Goal: Navigation & Orientation: Find specific page/section

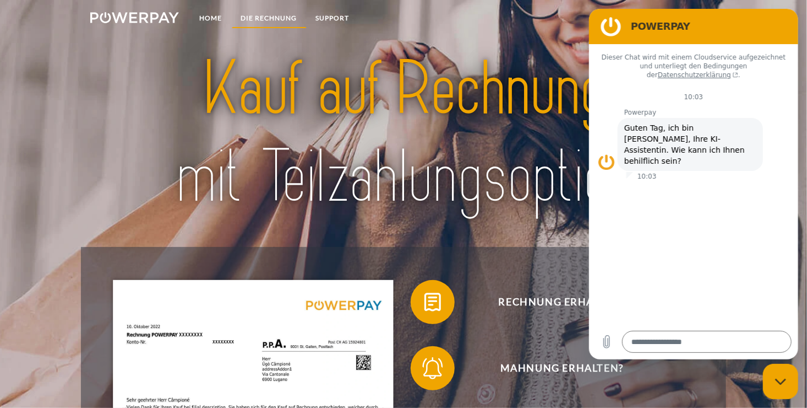
click at [268, 17] on link "DIE RECHNUNG" at bounding box center [269, 18] width 75 height 20
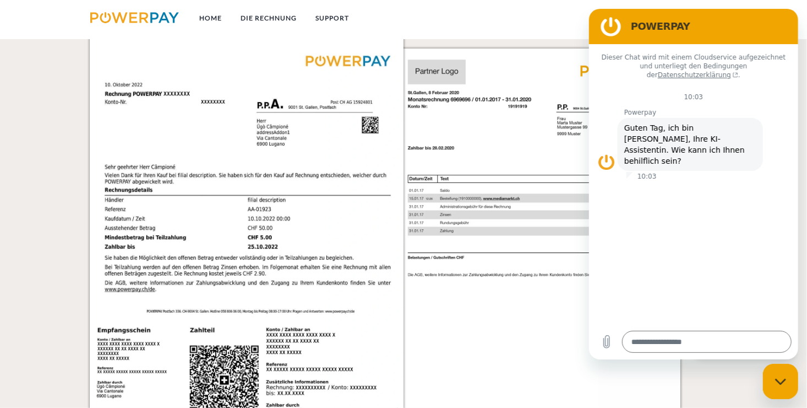
scroll to position [1040, 0]
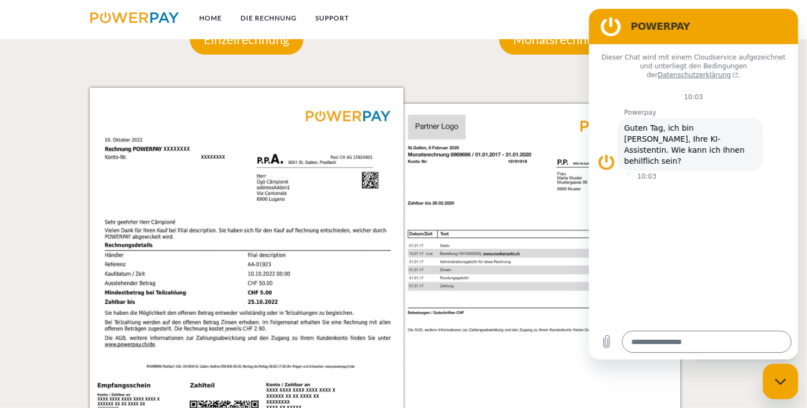
drag, startPoint x: 73, startPoint y: 169, endPoint x: 36, endPoint y: 166, distance: 37.5
click at [36, 166] on div at bounding box center [40, 262] width 81 height 541
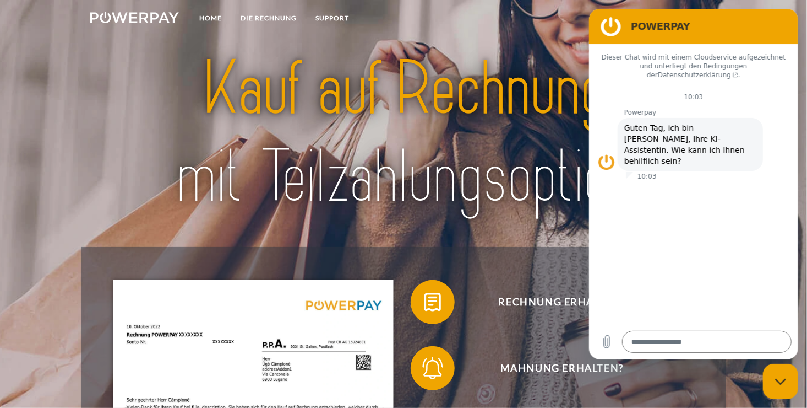
drag, startPoint x: 36, startPoint y: 166, endPoint x: 29, endPoint y: 161, distance: 8.3
click at [29, 161] on header "Home DIE RECHNUNG SUPPORT" at bounding box center [403, 381] width 807 height 763
click at [274, 17] on link "DIE RECHNUNG" at bounding box center [269, 18] width 75 height 20
click at [142, 15] on img at bounding box center [134, 17] width 89 height 11
